Goal: Task Accomplishment & Management: Complete application form

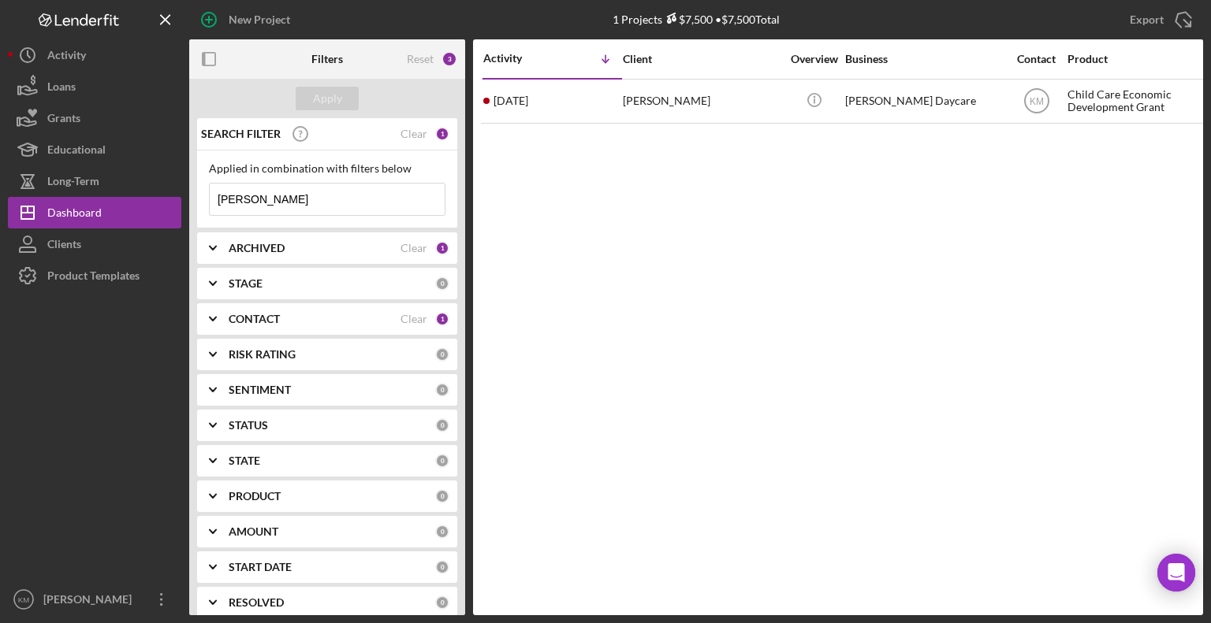
drag, startPoint x: 316, startPoint y: 206, endPoint x: 198, endPoint y: 198, distance: 118.5
click at [198, 198] on div "Applied in combination with filters below [PERSON_NAME] Icon/Menu Close" at bounding box center [327, 190] width 260 height 78
type input "[PERSON_NAME]"
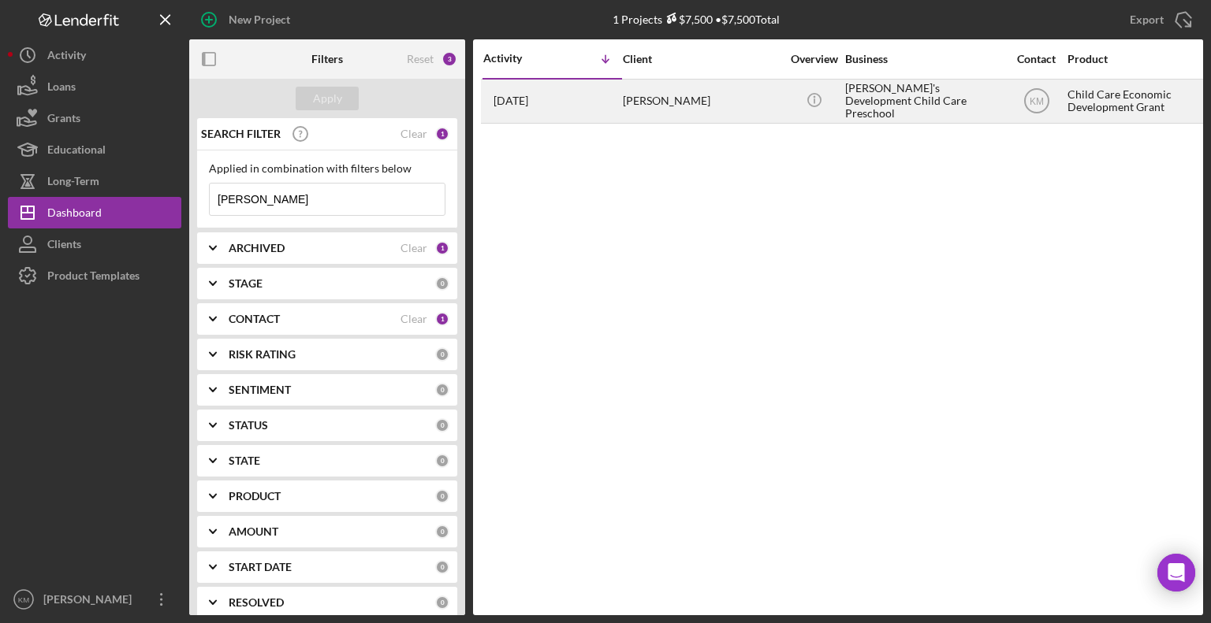
click at [672, 95] on div "[PERSON_NAME]" at bounding box center [702, 101] width 158 height 42
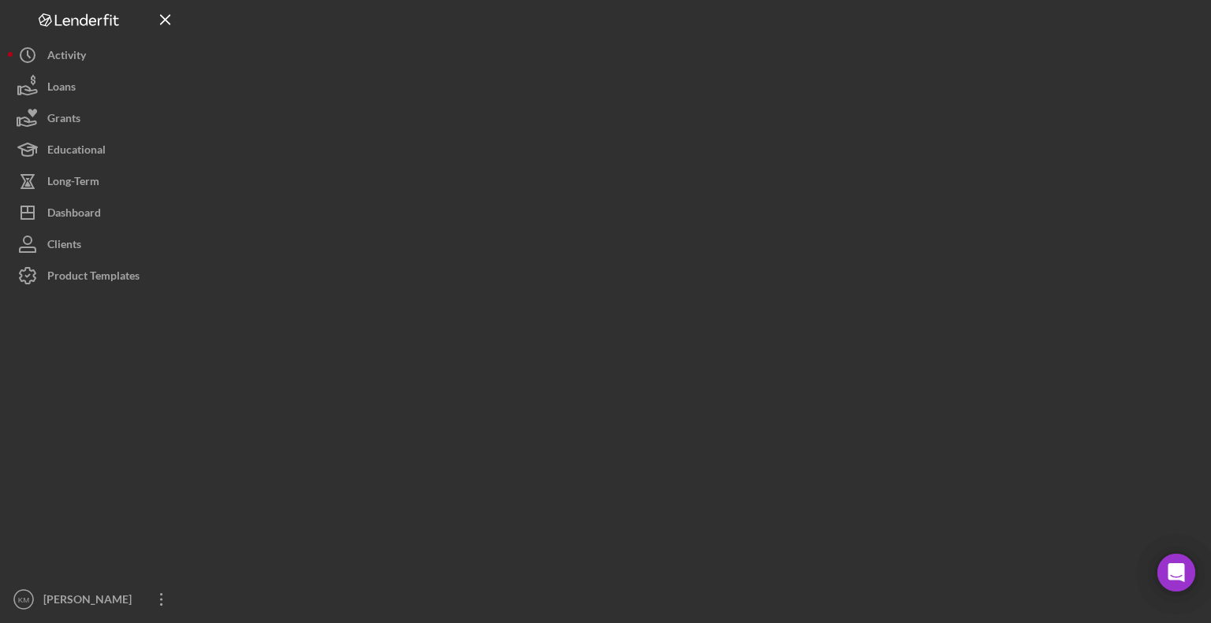
click at [672, 95] on div at bounding box center [696, 308] width 1014 height 616
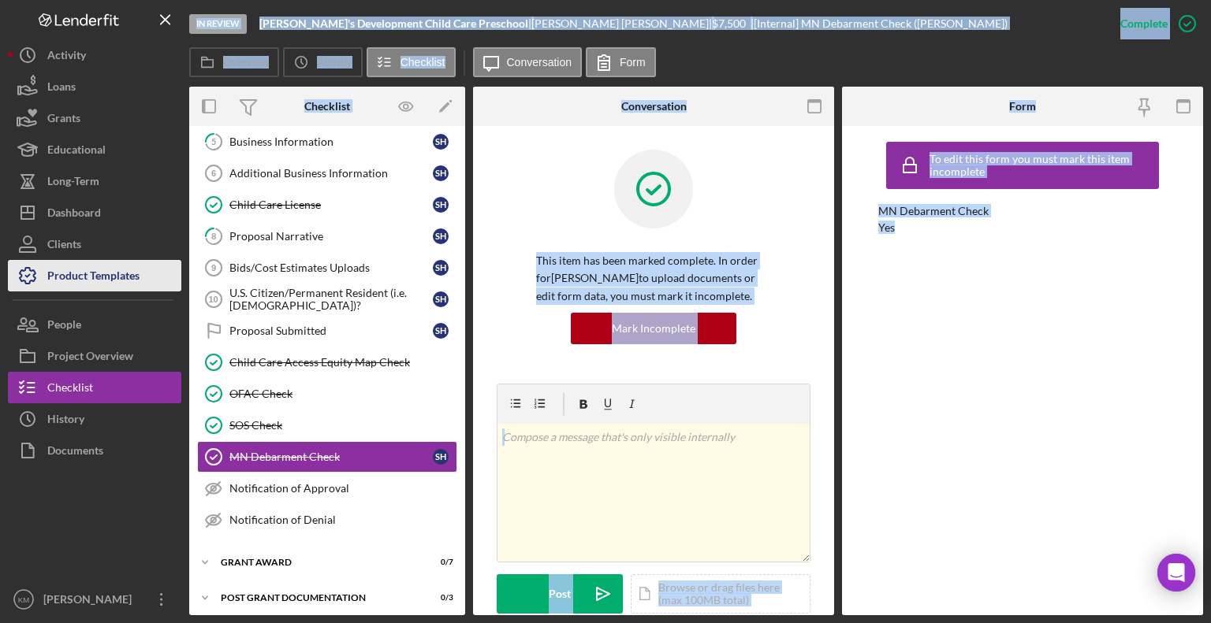
scroll to position [167, 0]
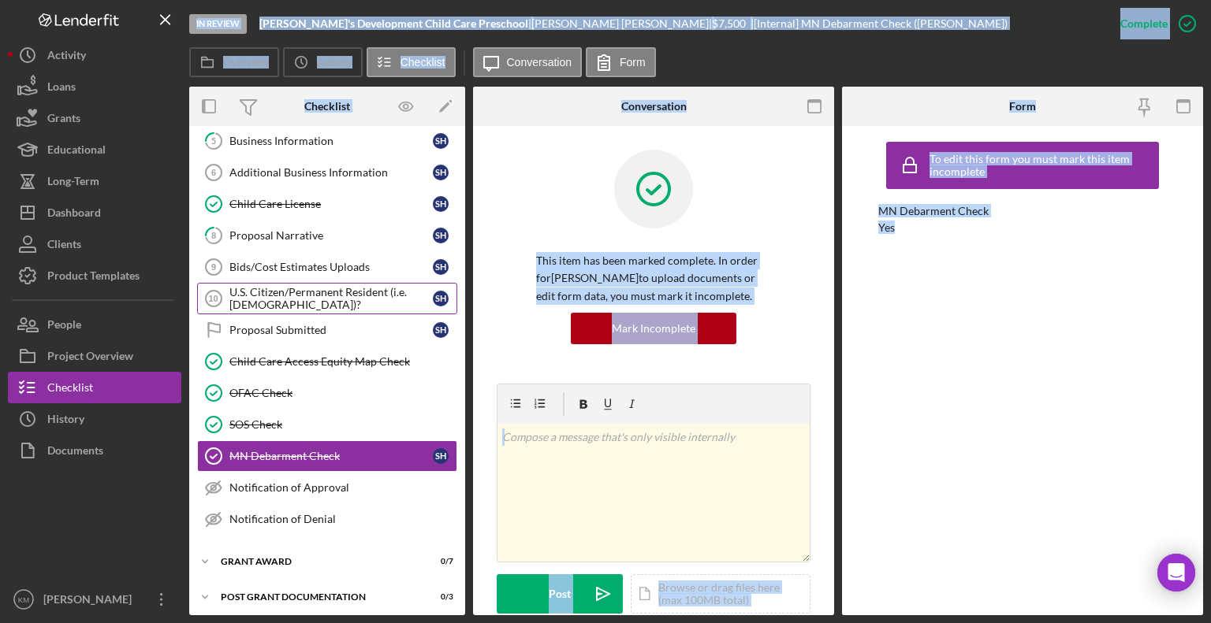
click at [287, 302] on div "U.S. Citizen/Permanent Resident (i.e. [DEMOGRAPHIC_DATA])?" at bounding box center [330, 298] width 203 height 25
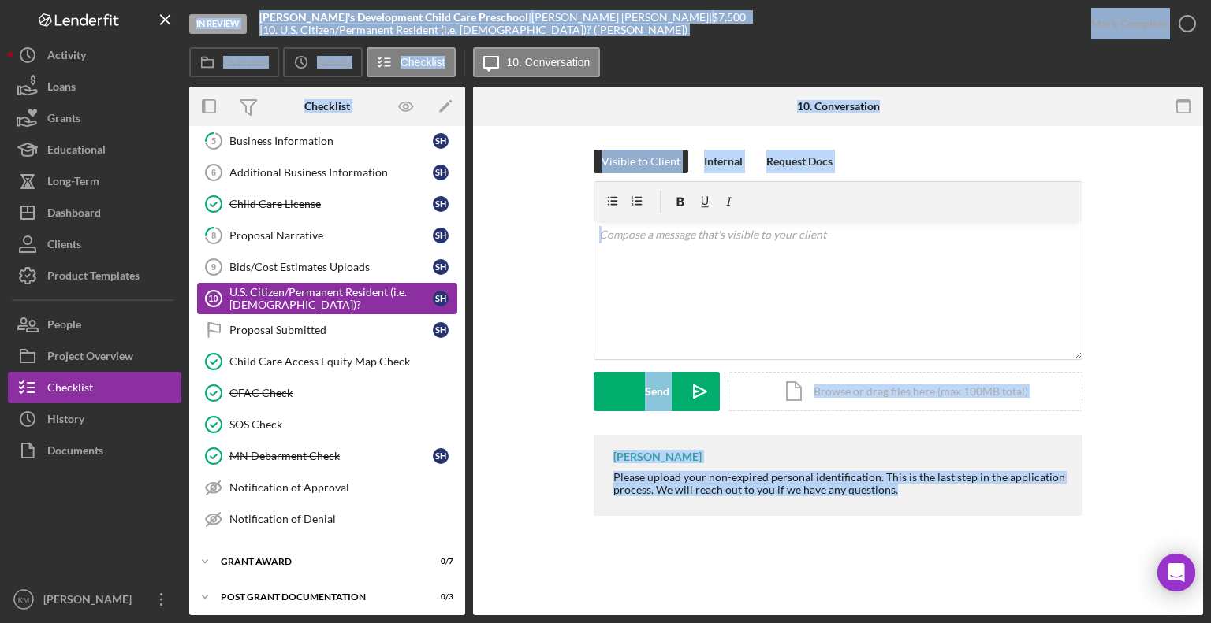
scroll to position [167, 0]
click at [863, 392] on div "Icon/Document Browse or drag files here (max 100MB total) Tap to choose files o…" at bounding box center [904, 391] width 355 height 39
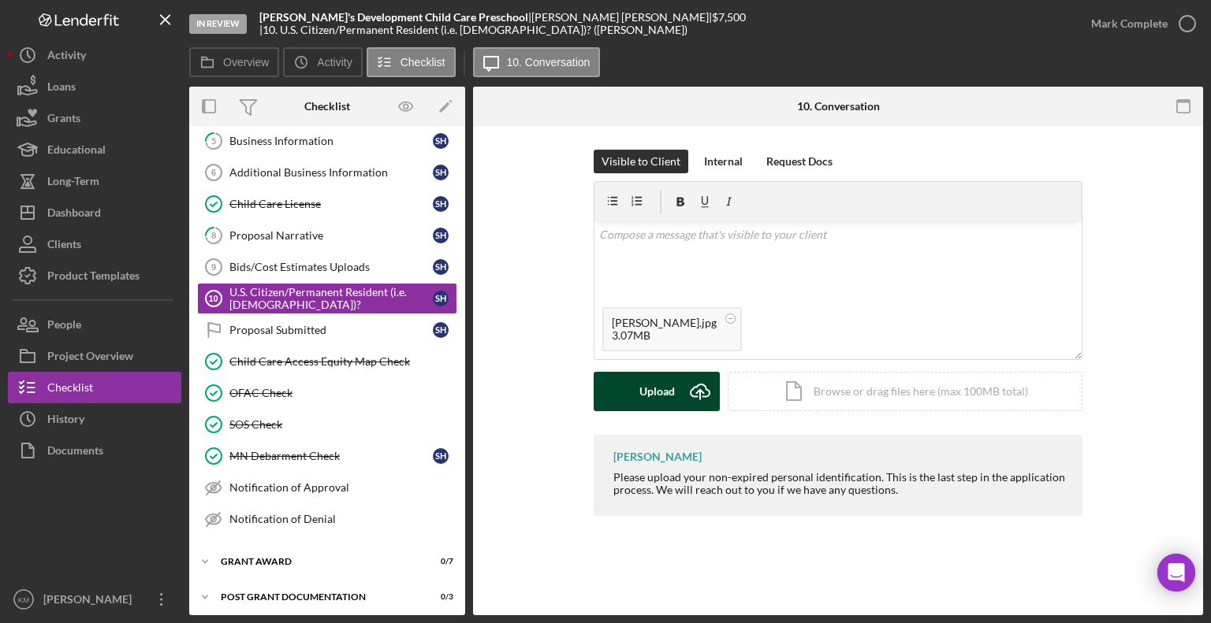
click at [661, 384] on div "Upload" at bounding box center [656, 391] width 35 height 39
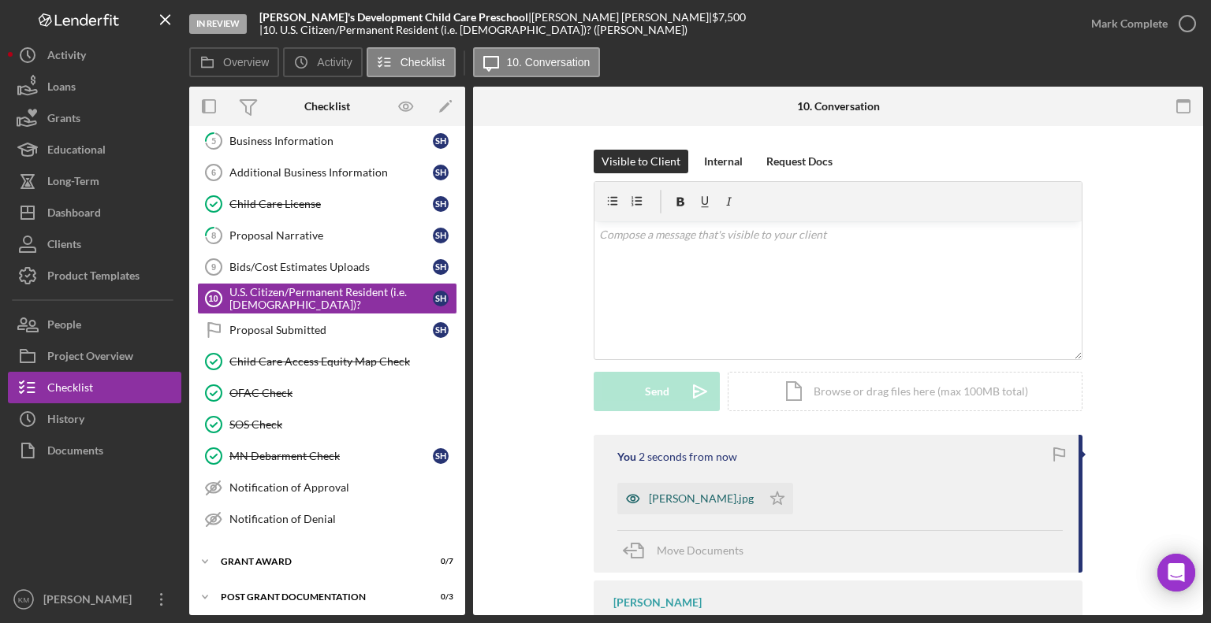
click at [668, 502] on div "[PERSON_NAME].jpg" at bounding box center [701, 499] width 105 height 13
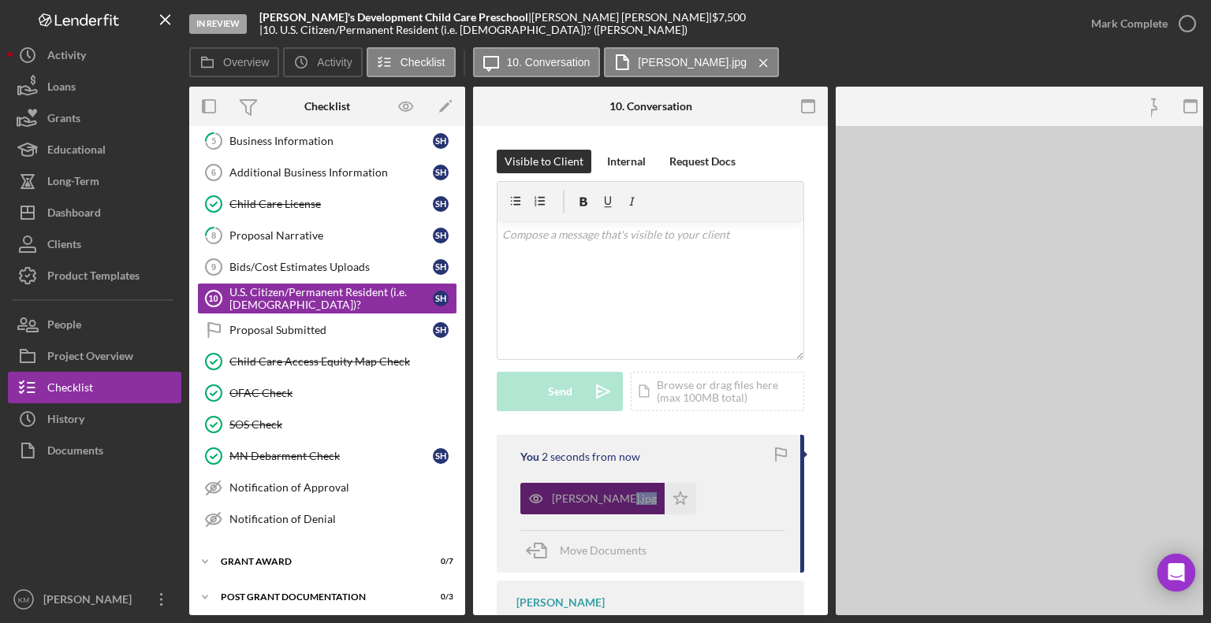
click at [668, 502] on div "[PERSON_NAME].jpg Icon/Star" at bounding box center [652, 494] width 264 height 39
